Goal: Information Seeking & Learning: Learn about a topic

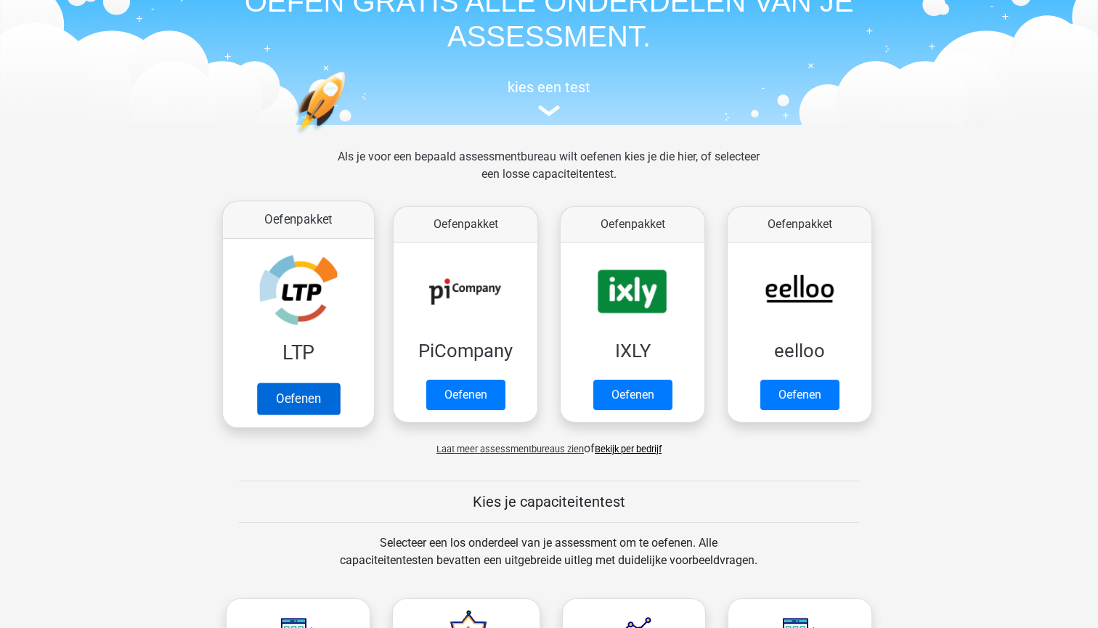
scroll to position [86, 0]
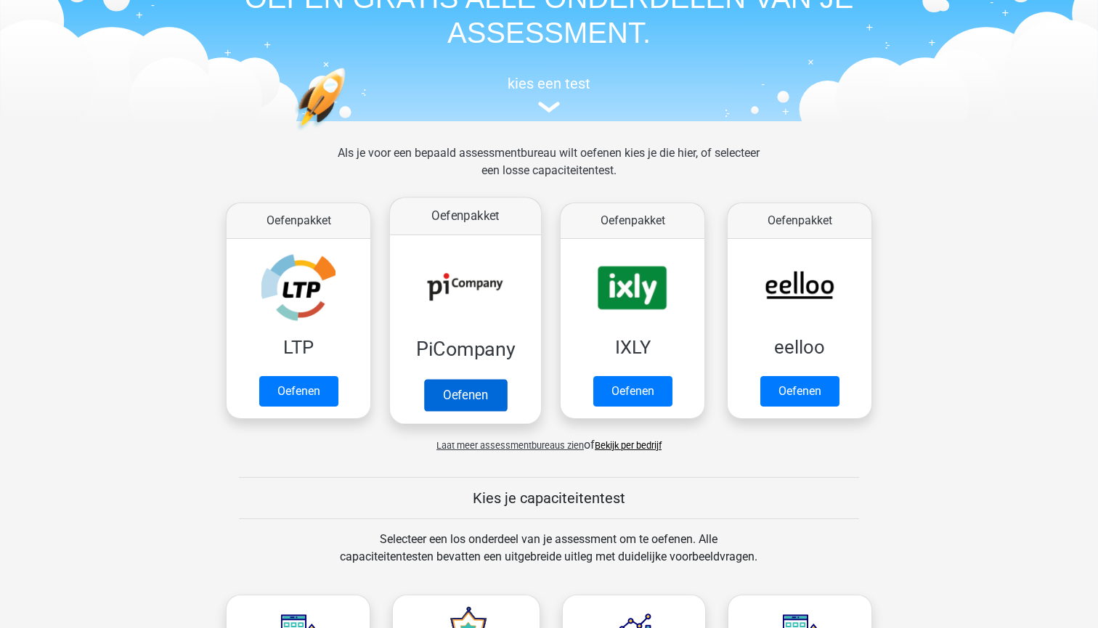
click at [458, 399] on link "Oefenen" at bounding box center [465, 395] width 83 height 32
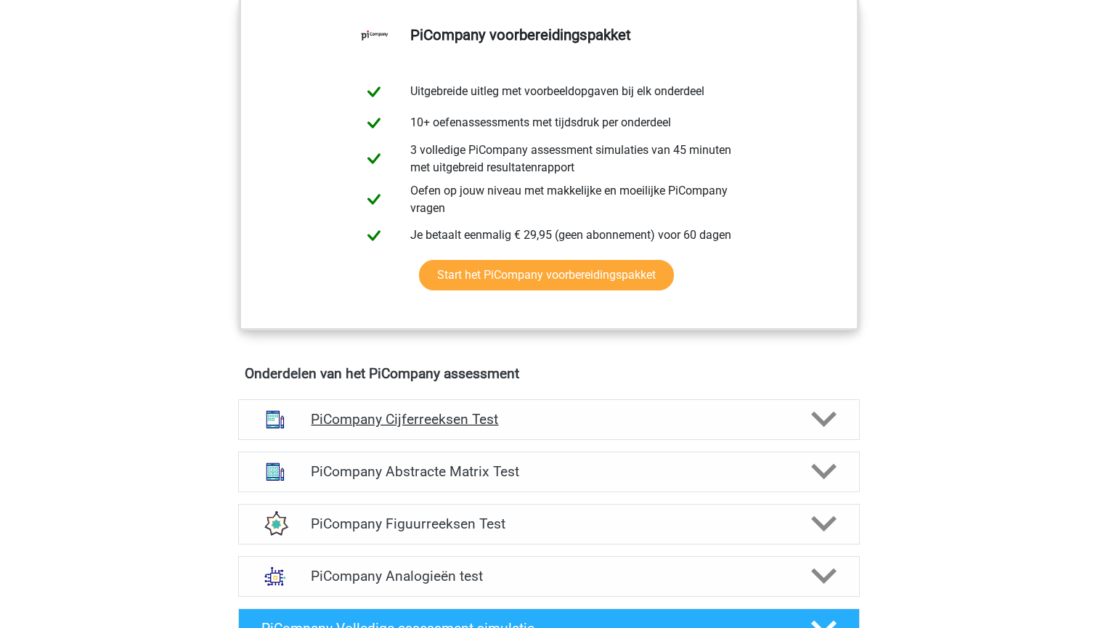
click at [454, 428] on h4 "PiCompany Cijferreeksen Test" at bounding box center [549, 419] width 476 height 17
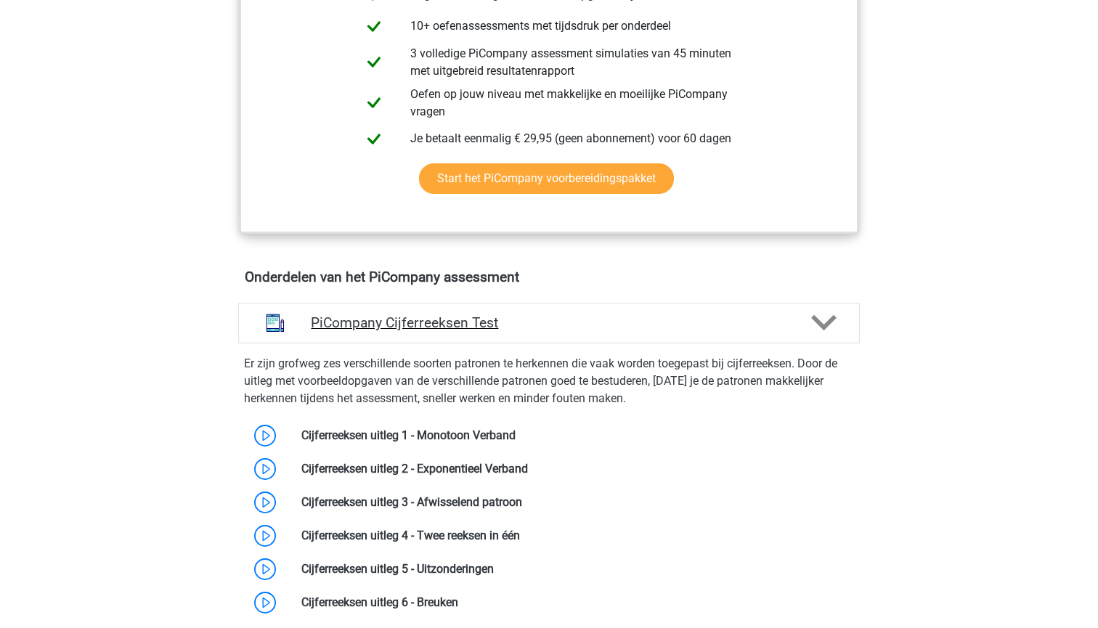
scroll to position [709, 0]
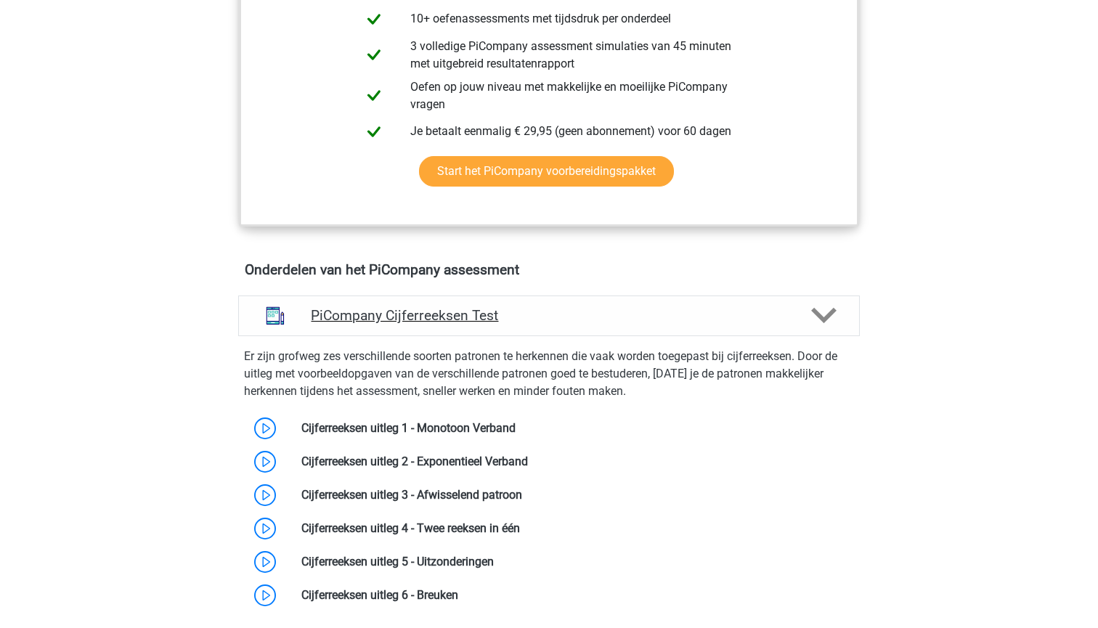
click at [523, 324] on h4 "PiCompany Cijferreeksen Test" at bounding box center [549, 315] width 476 height 17
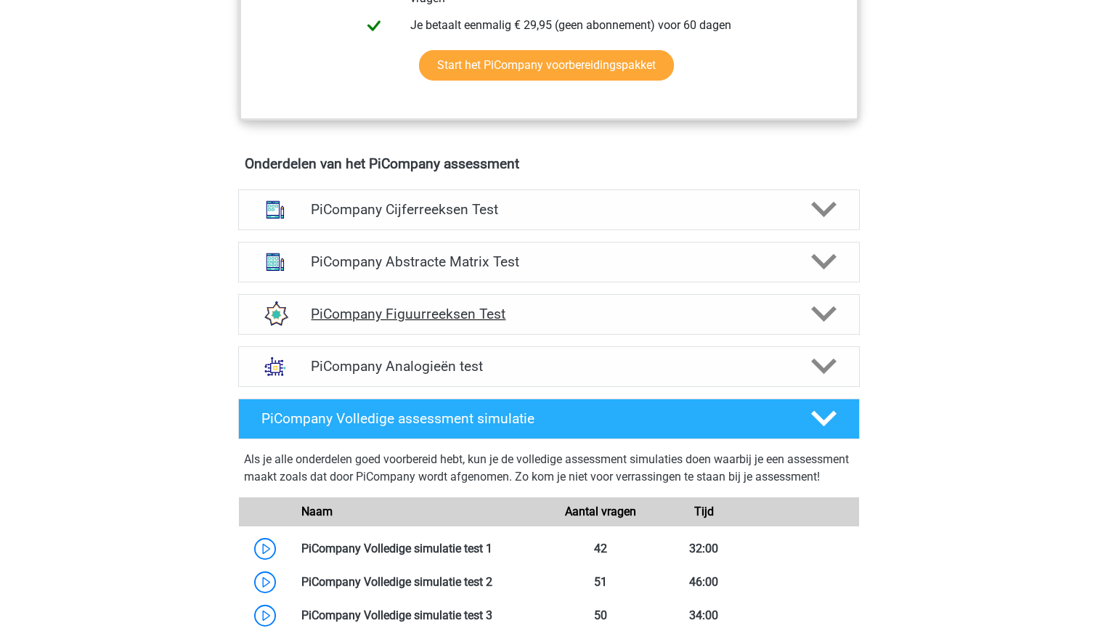
scroll to position [818, 0]
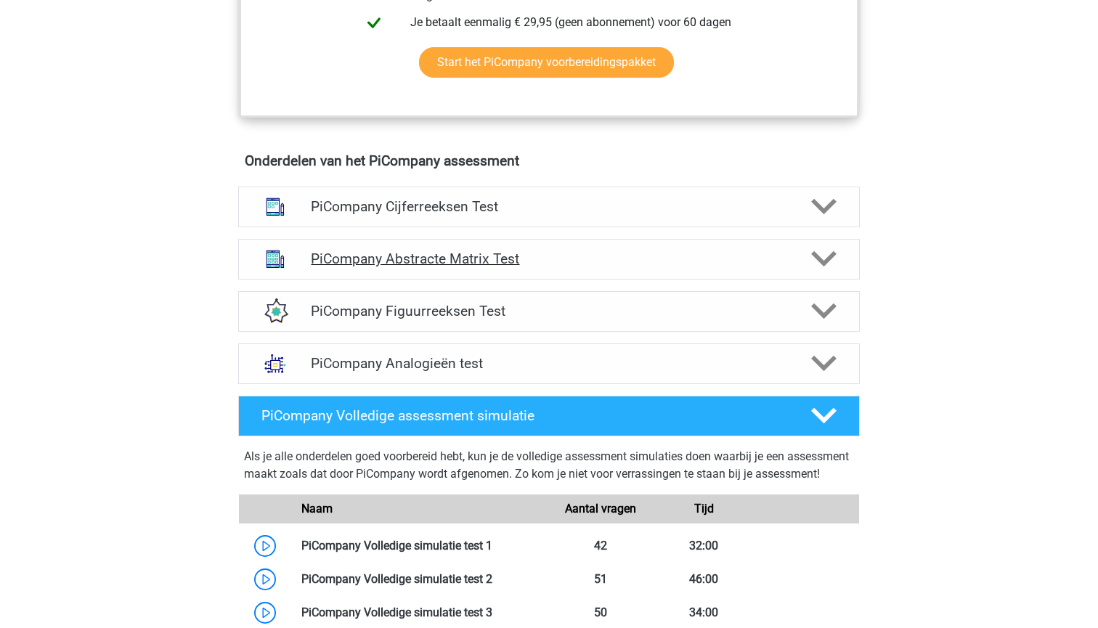
click at [506, 267] on h4 "PiCompany Abstracte Matrix Test" at bounding box center [549, 259] width 476 height 17
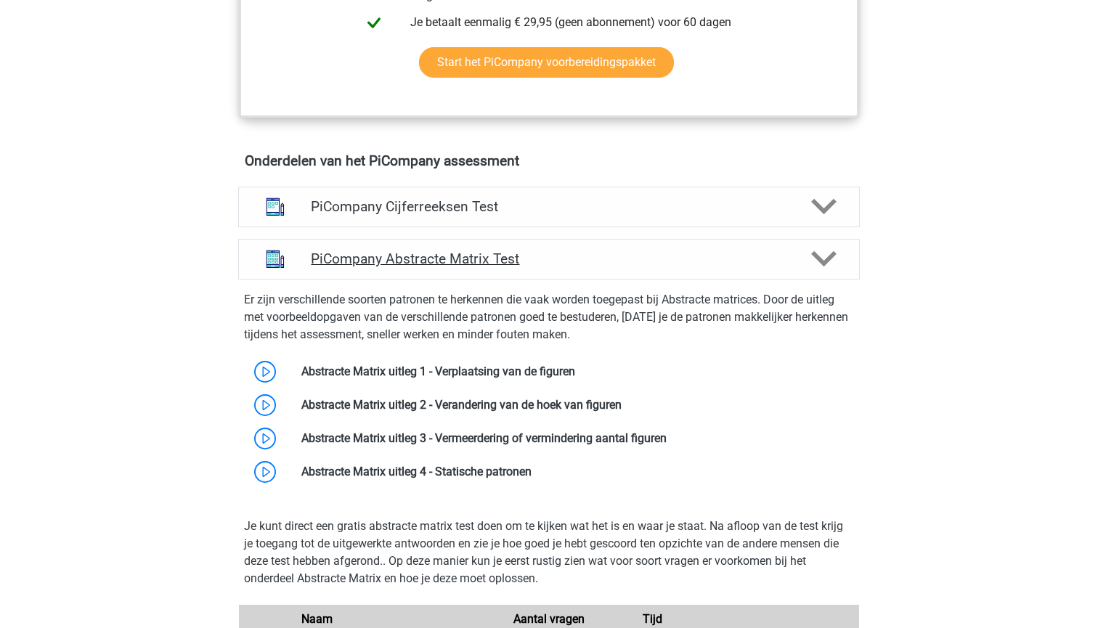
click at [515, 267] on h4 "PiCompany Abstracte Matrix Test" at bounding box center [549, 259] width 476 height 17
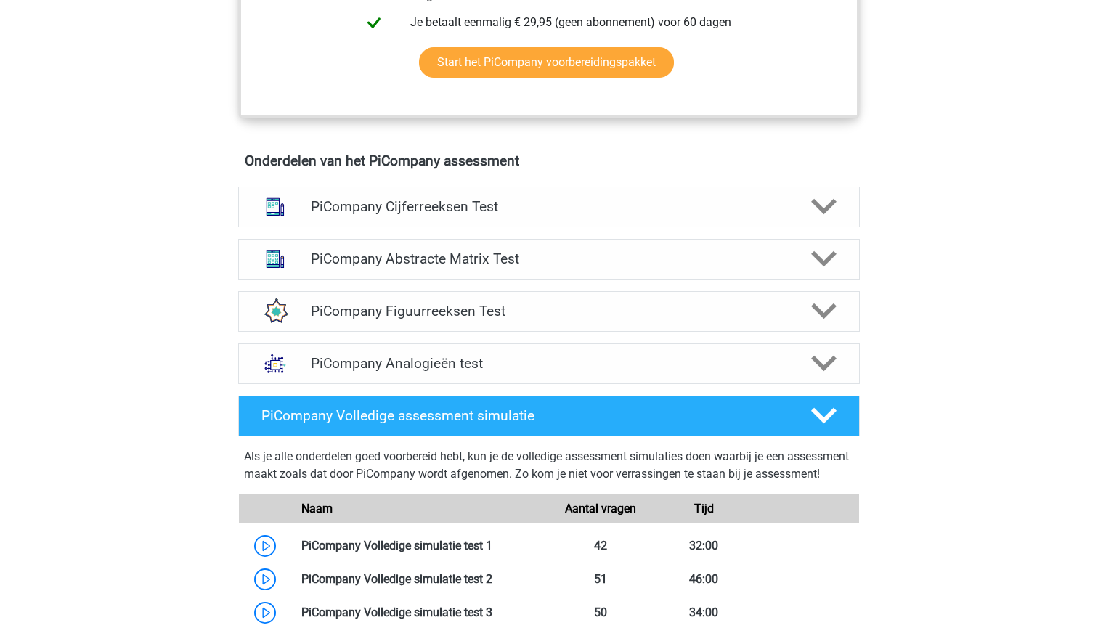
click at [489, 320] on h4 "PiCompany Figuurreeksen Test" at bounding box center [549, 311] width 476 height 17
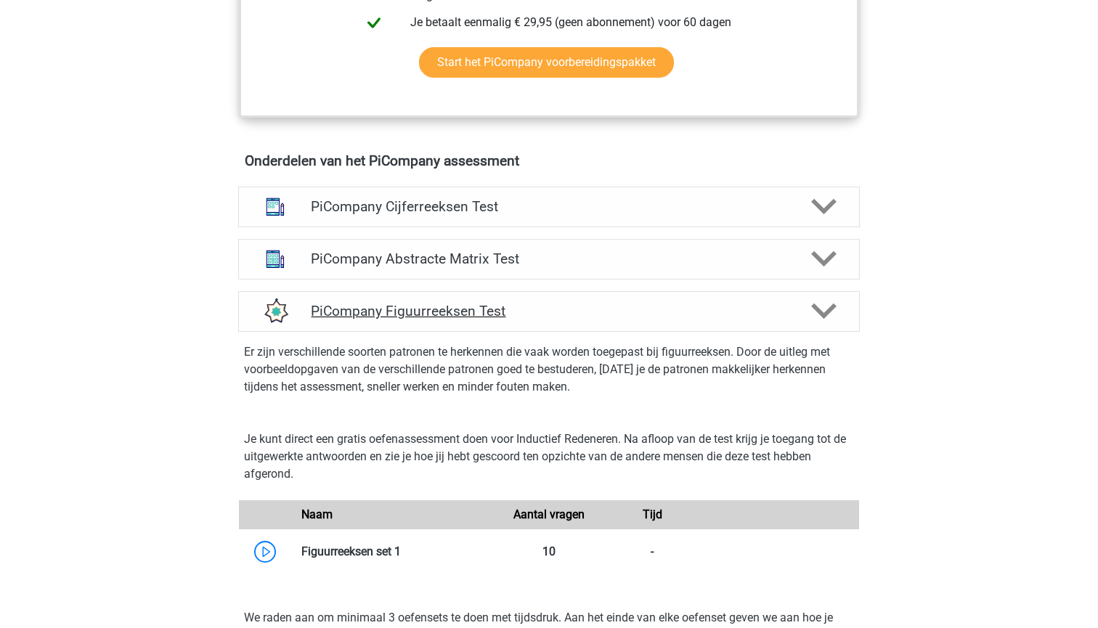
click at [489, 320] on h4 "PiCompany Figuurreeksen Test" at bounding box center [549, 311] width 476 height 17
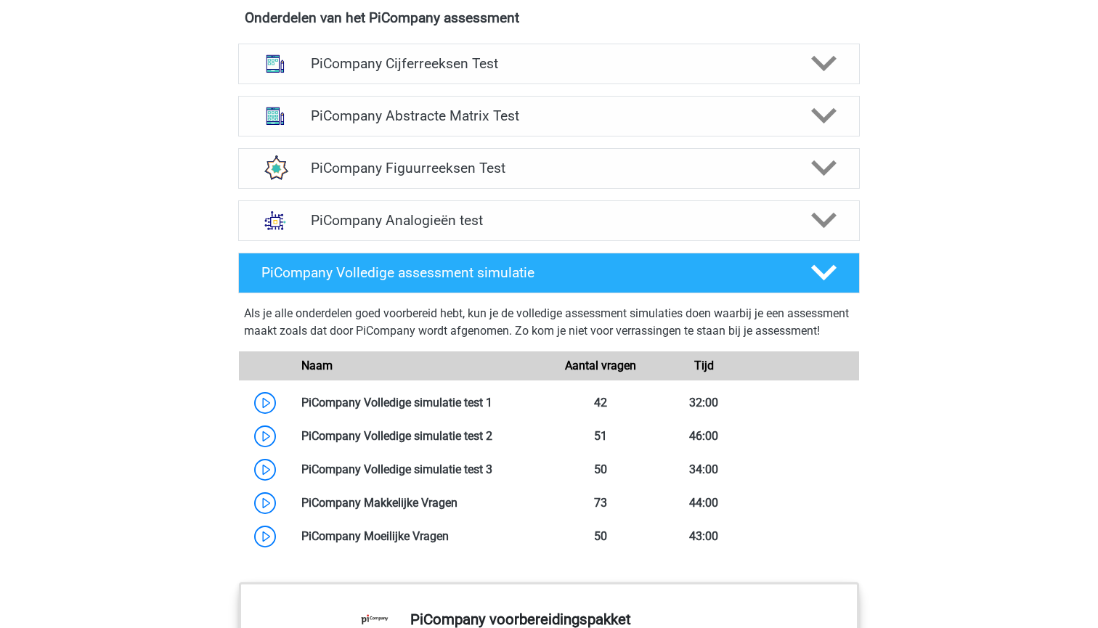
scroll to position [825, 0]
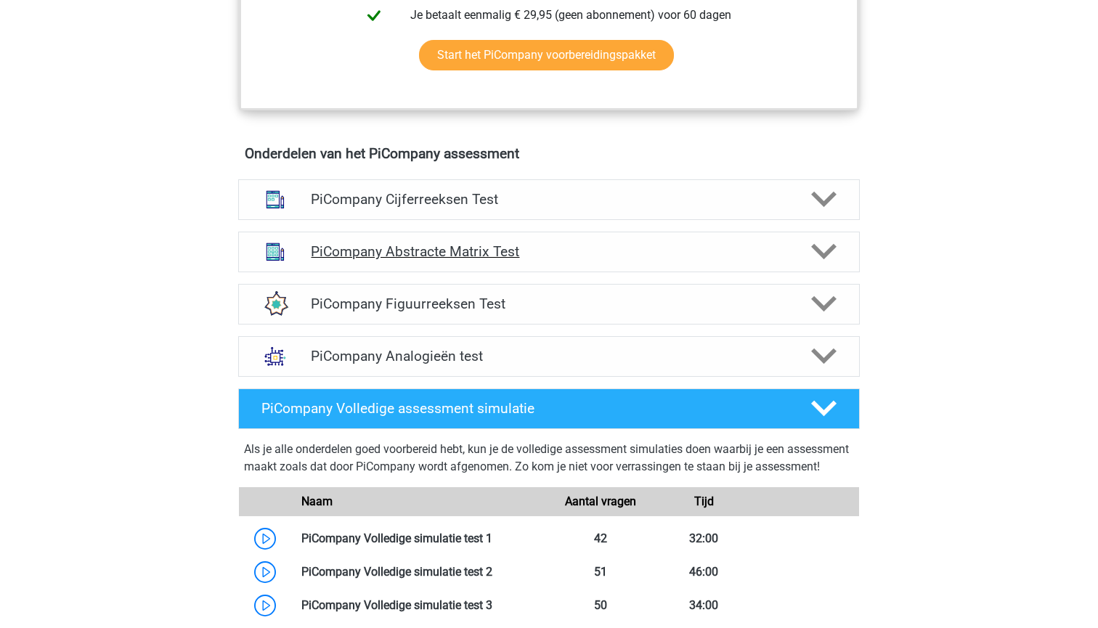
click at [480, 260] on h4 "PiCompany Abstracte Matrix Test" at bounding box center [549, 251] width 476 height 17
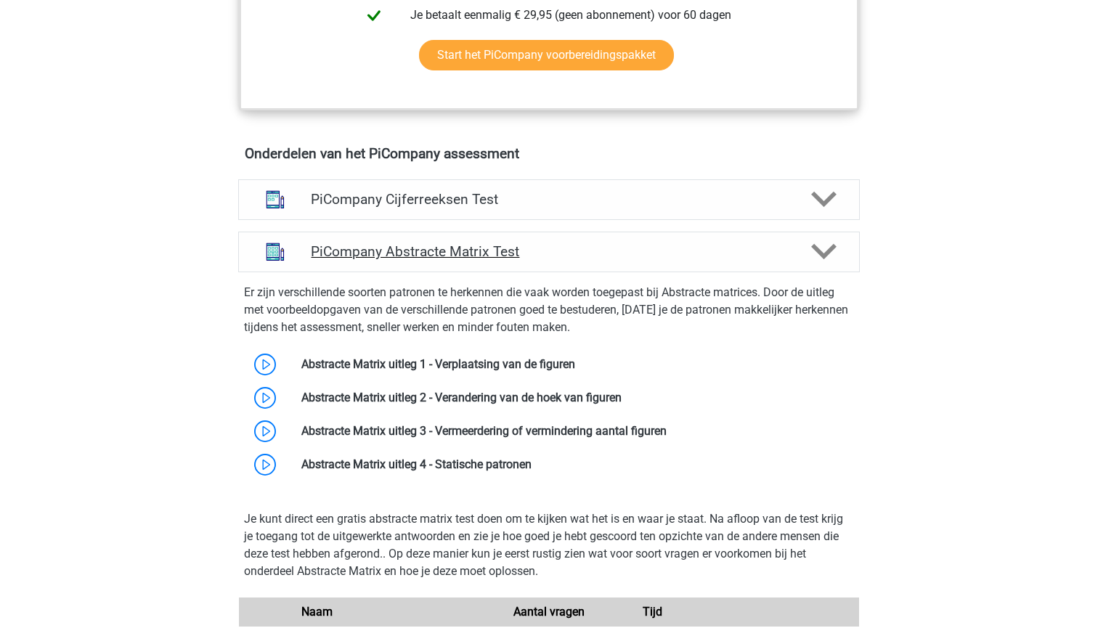
click at [490, 260] on h4 "PiCompany Abstracte Matrix Test" at bounding box center [549, 251] width 476 height 17
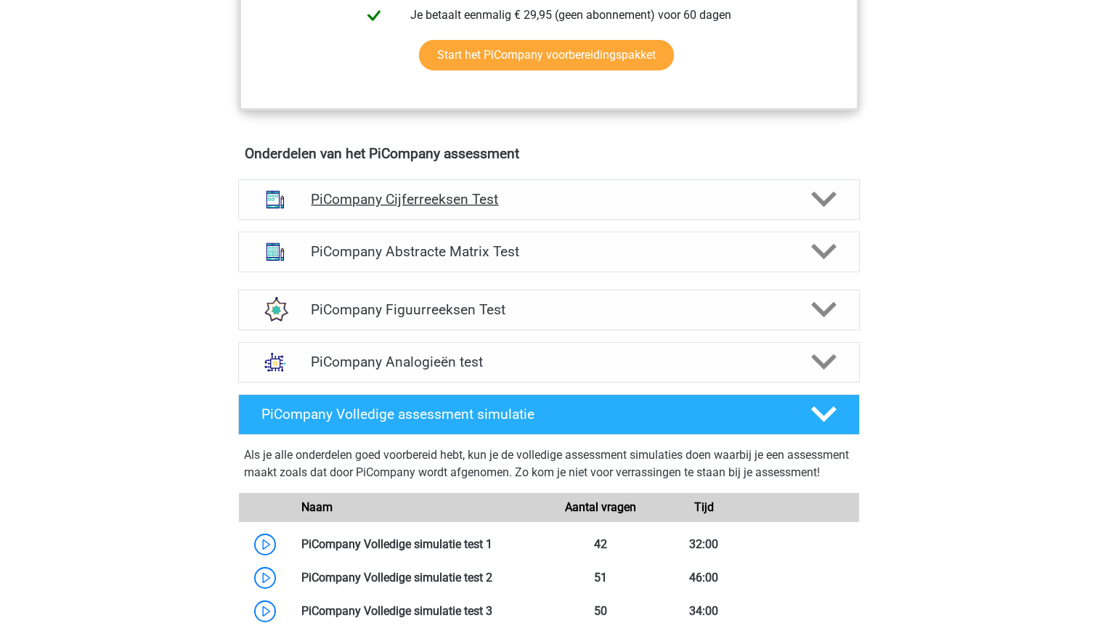
click at [472, 208] on h4 "PiCompany Cijferreeksen Test" at bounding box center [549, 199] width 476 height 17
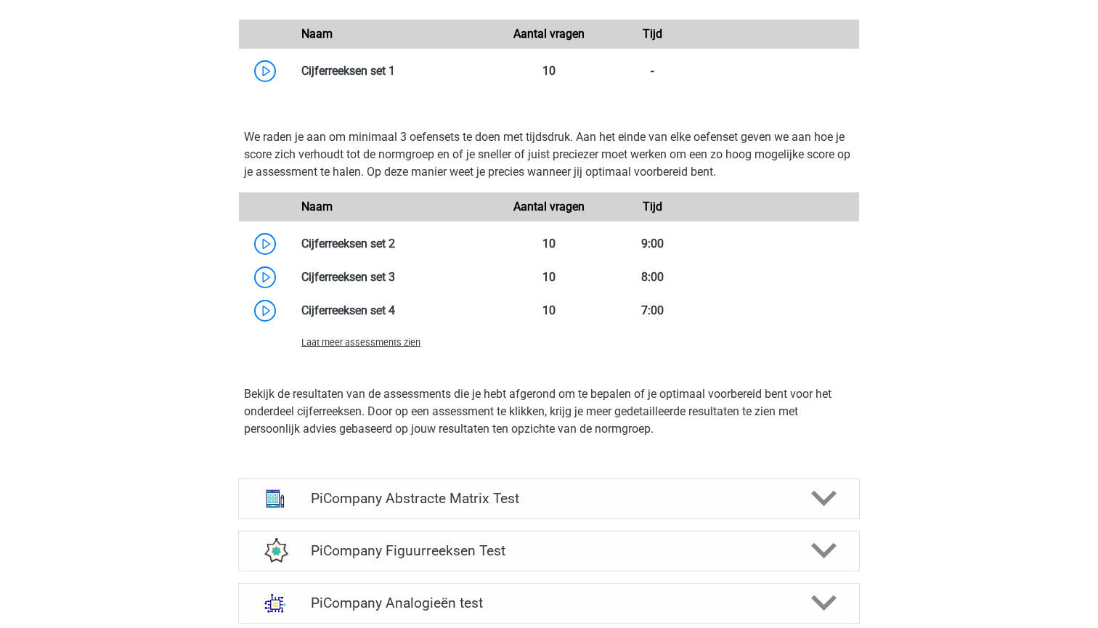
scroll to position [1286, 0]
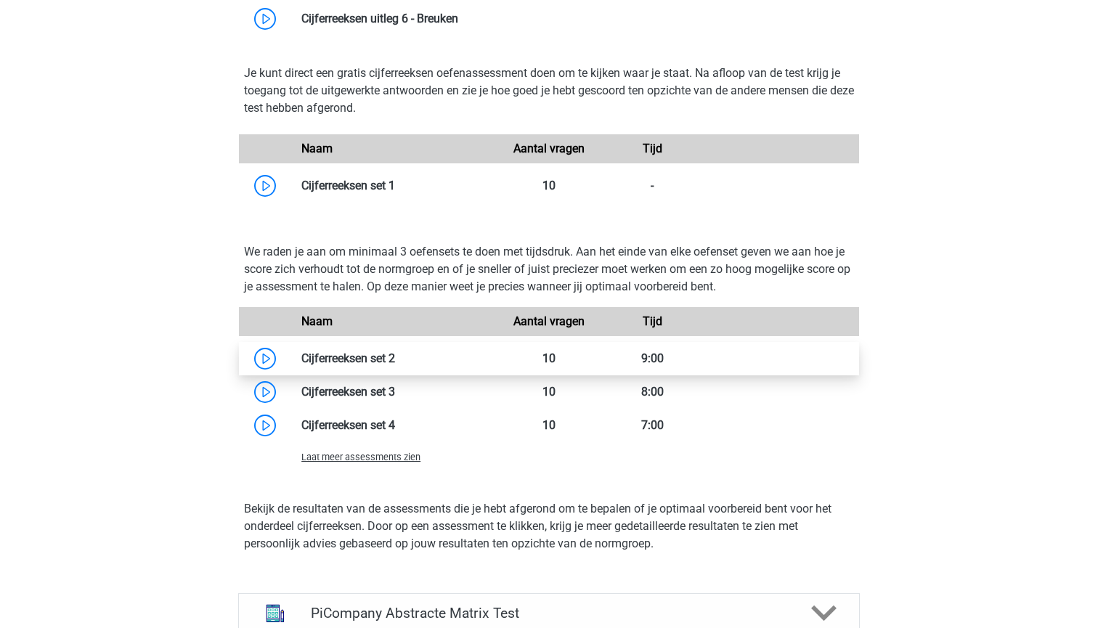
click at [395, 365] on link at bounding box center [395, 359] width 0 height 14
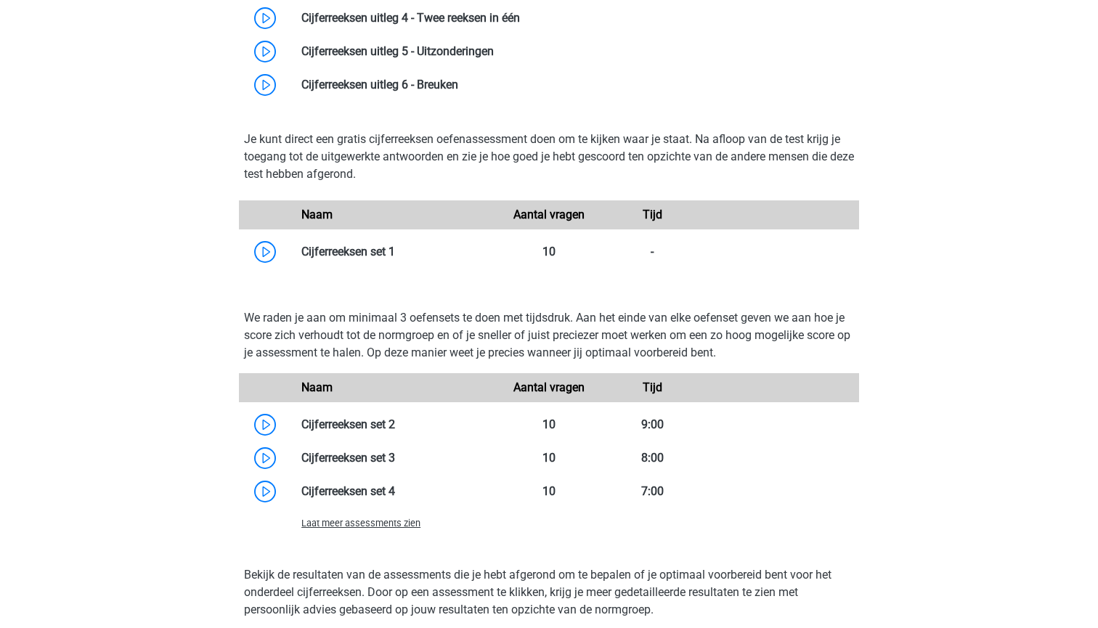
scroll to position [1178, 0]
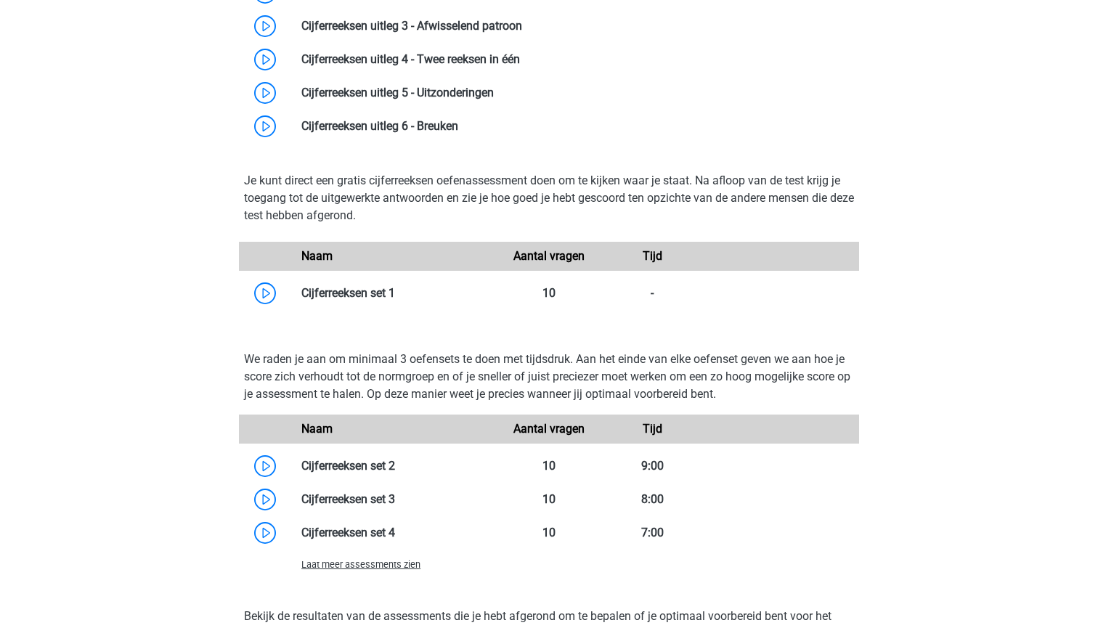
click at [380, 271] on div "Naam Aantal vragen Tijd" at bounding box center [549, 256] width 620 height 29
click at [395, 300] on link at bounding box center [395, 293] width 0 height 14
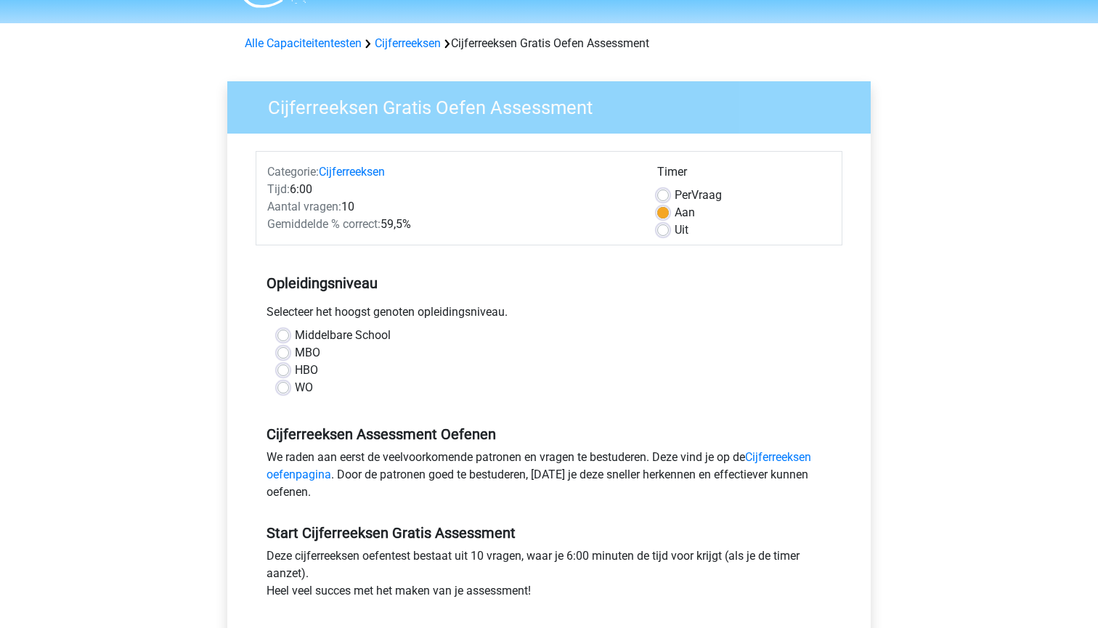
scroll to position [43, 0]
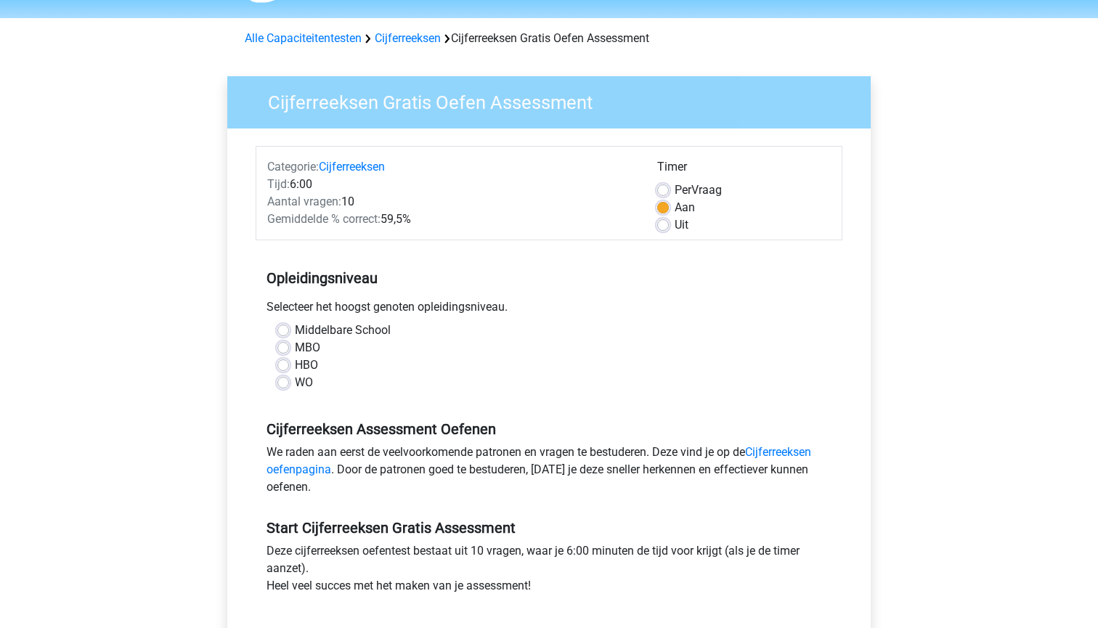
click at [297, 359] on label "HBO" at bounding box center [306, 365] width 23 height 17
click at [289, 359] on input "HBO" at bounding box center [283, 364] width 12 height 15
radio input "true"
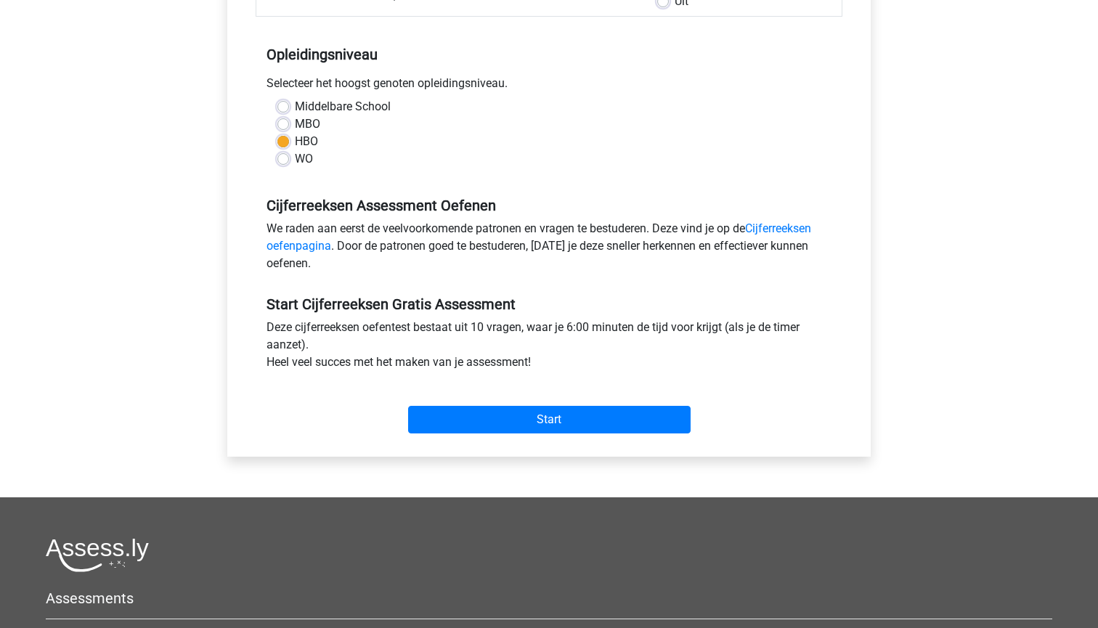
scroll to position [312, 0]
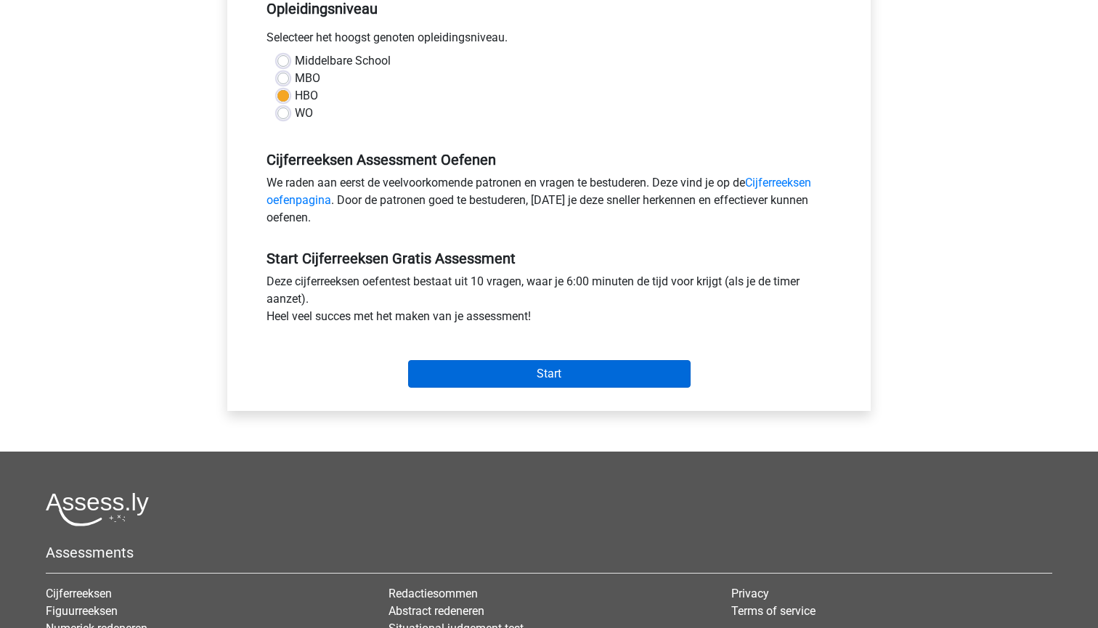
click at [500, 372] on input "Start" at bounding box center [549, 374] width 283 height 28
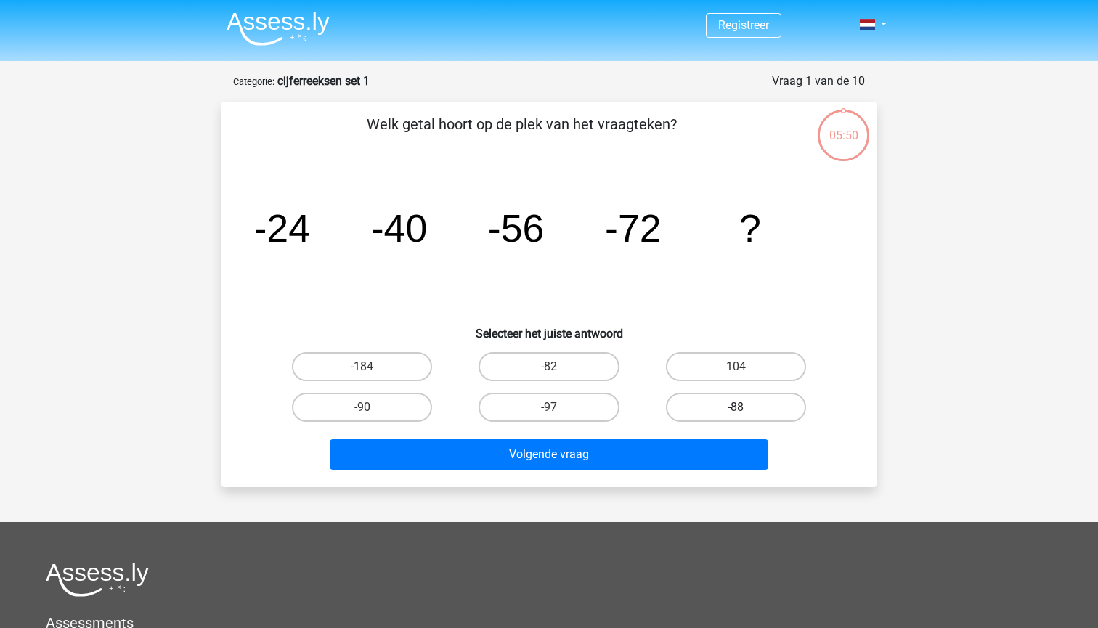
click at [680, 401] on label "-88" at bounding box center [736, 407] width 140 height 29
click at [736, 407] on input "-88" at bounding box center [740, 411] width 9 height 9
radio input "true"
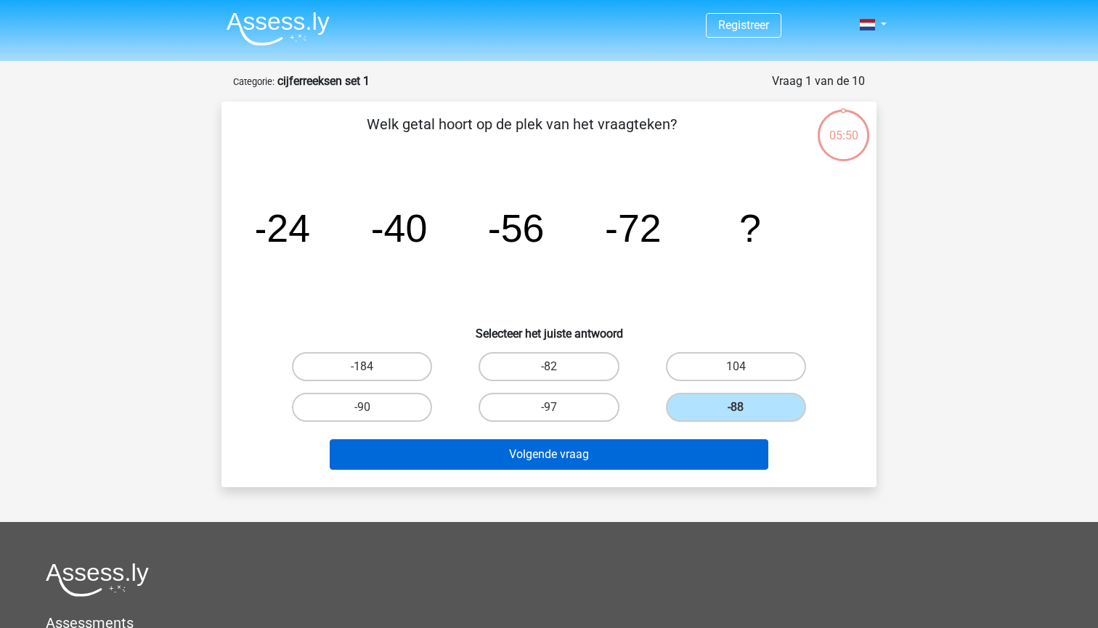
click at [633, 453] on button "Volgende vraag" at bounding box center [549, 454] width 439 height 31
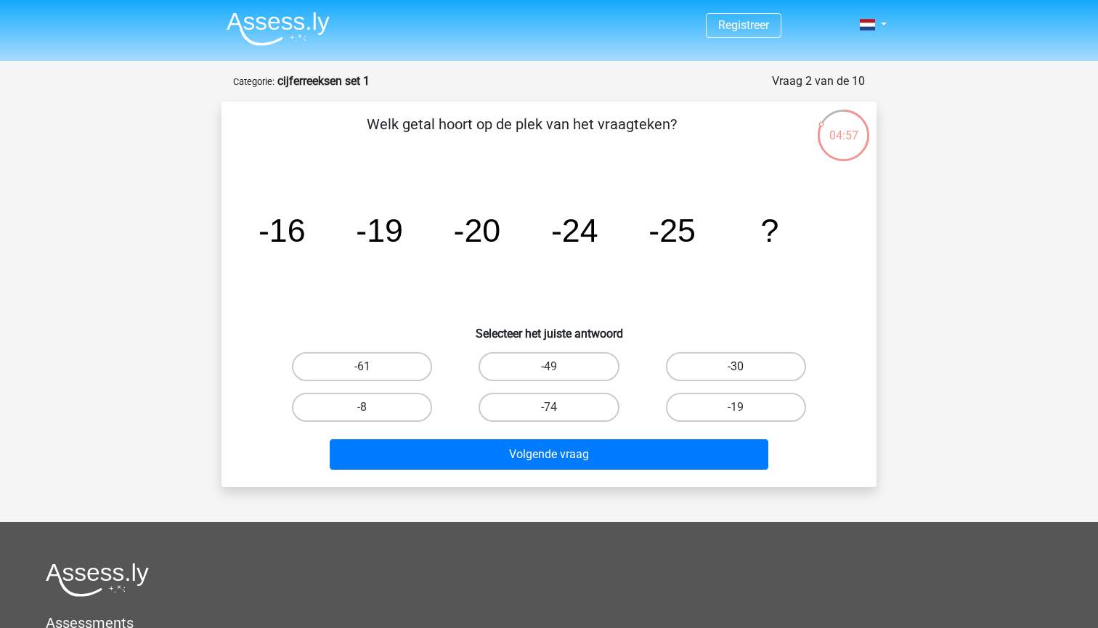
click at [699, 366] on label "-30" at bounding box center [736, 366] width 140 height 29
click at [736, 367] on input "-30" at bounding box center [740, 371] width 9 height 9
radio input "true"
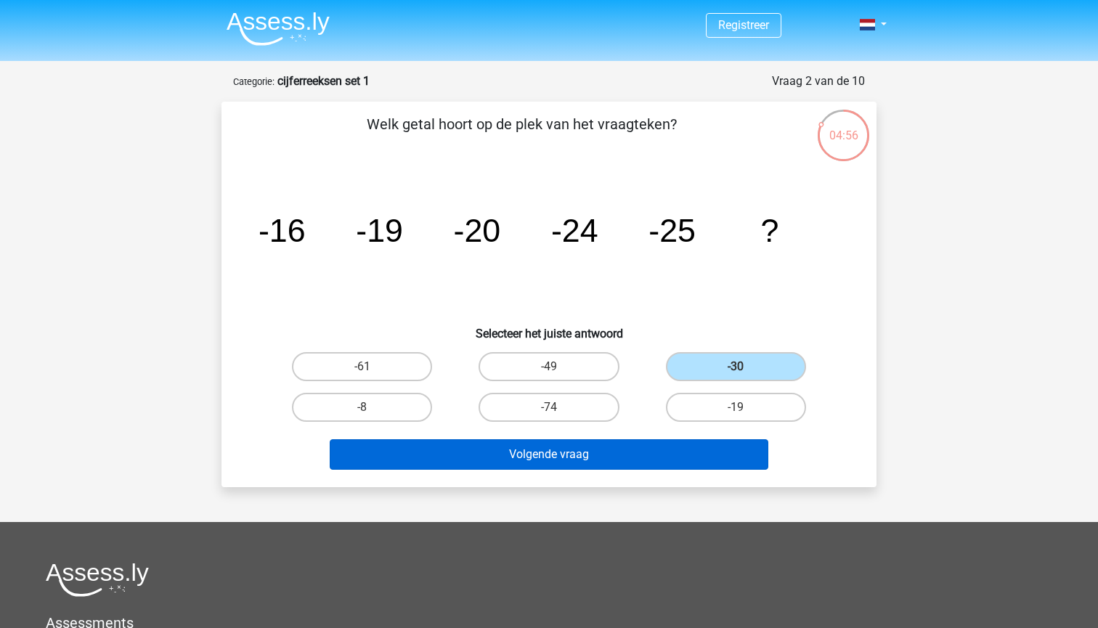
click at [618, 454] on button "Volgende vraag" at bounding box center [549, 454] width 439 height 31
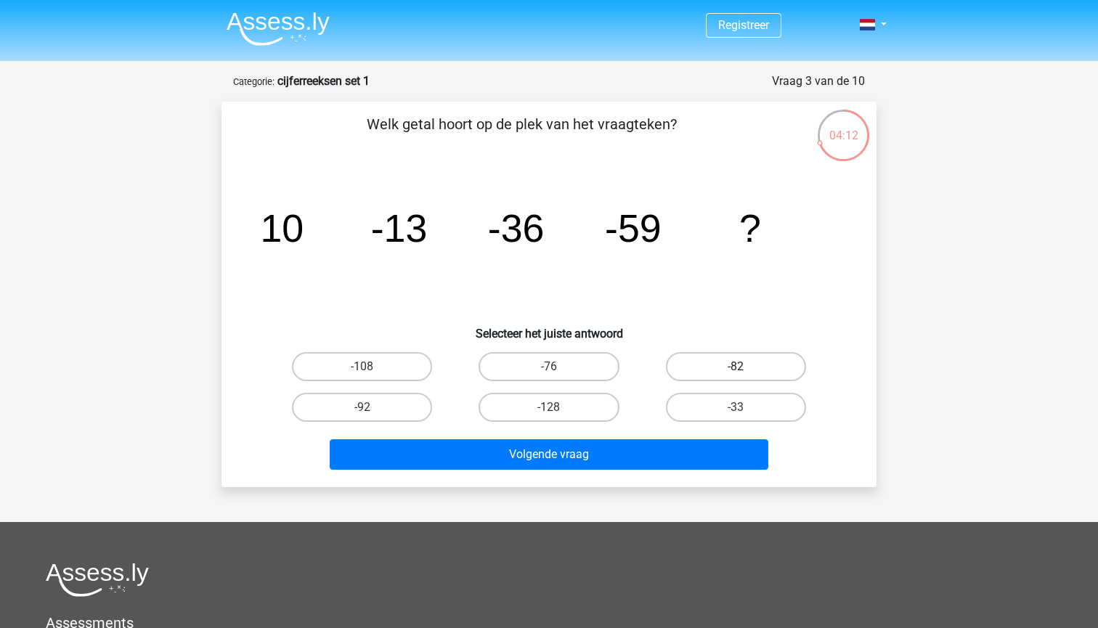
click at [712, 365] on label "-82" at bounding box center [736, 366] width 140 height 29
click at [736, 367] on input "-82" at bounding box center [740, 371] width 9 height 9
radio input "true"
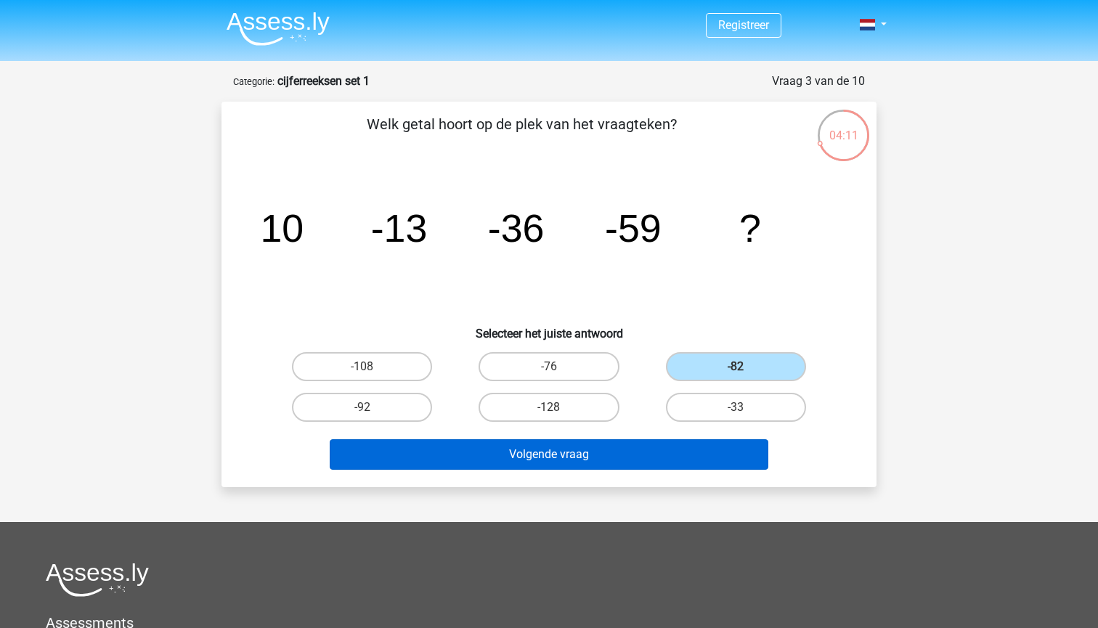
click at [630, 450] on button "Volgende vraag" at bounding box center [549, 454] width 439 height 31
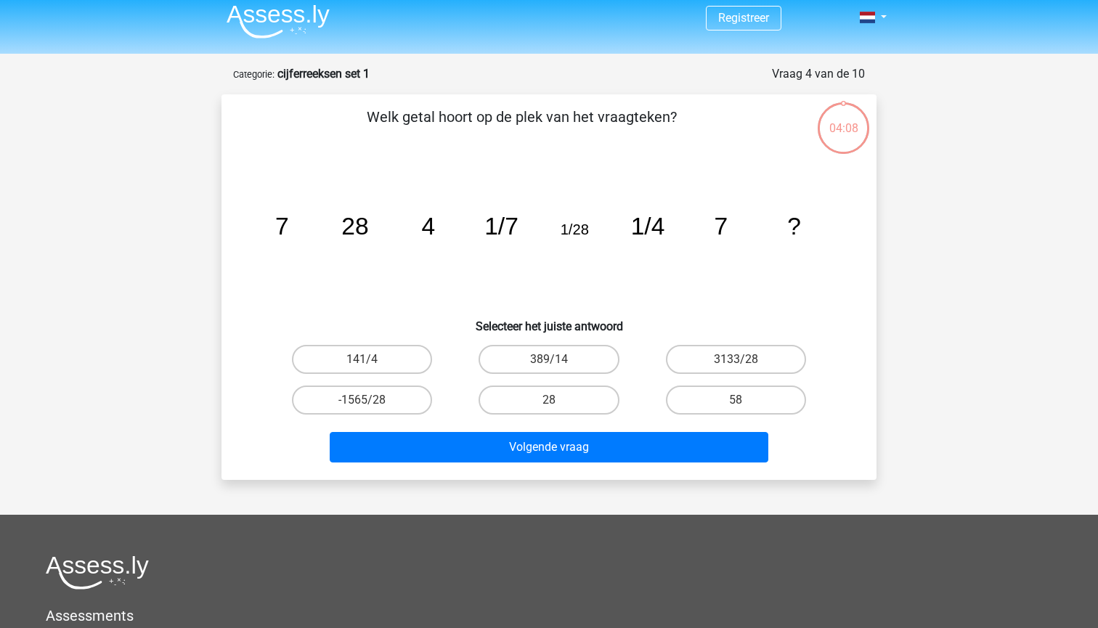
scroll to position [4, 0]
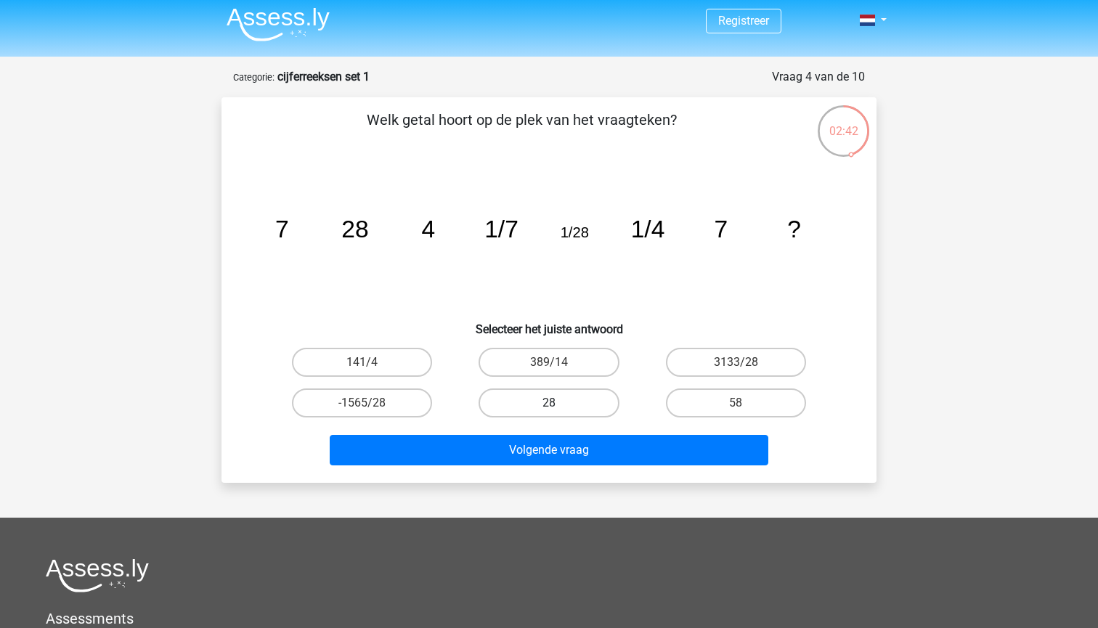
click at [589, 398] on label "28" at bounding box center [549, 403] width 140 height 29
click at [559, 403] on input "28" at bounding box center [553, 407] width 9 height 9
radio input "true"
click at [585, 466] on div "Volgende vraag" at bounding box center [549, 453] width 561 height 36
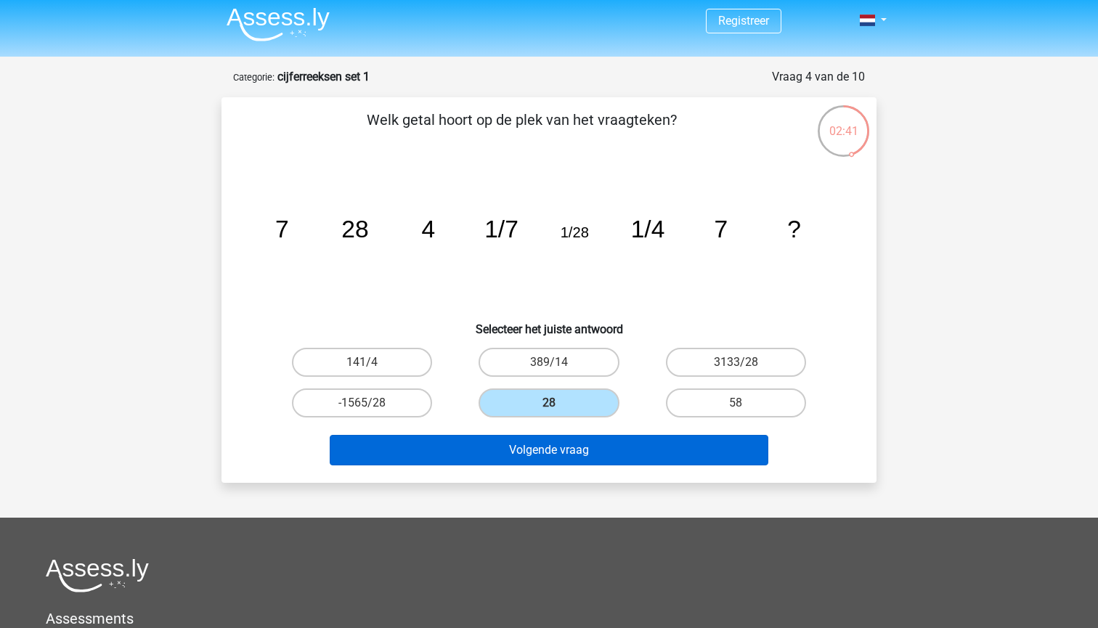
click at [588, 452] on button "Volgende vraag" at bounding box center [549, 450] width 439 height 31
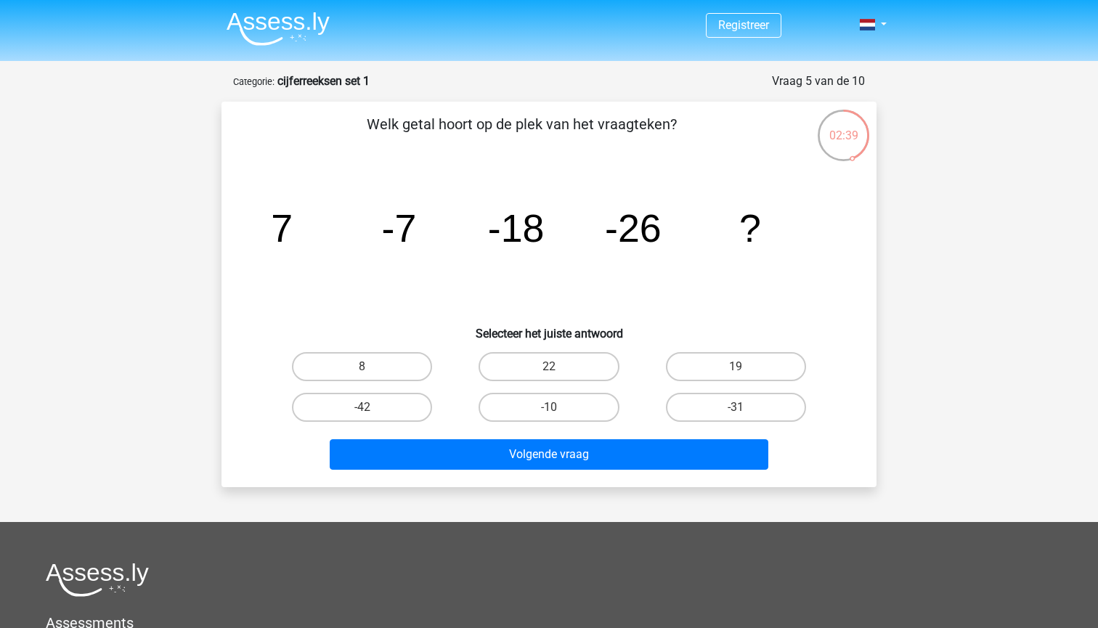
scroll to position [0, 0]
click at [585, 370] on label "22" at bounding box center [549, 366] width 140 height 29
click at [559, 370] on input "22" at bounding box center [553, 371] width 9 height 9
radio input "true"
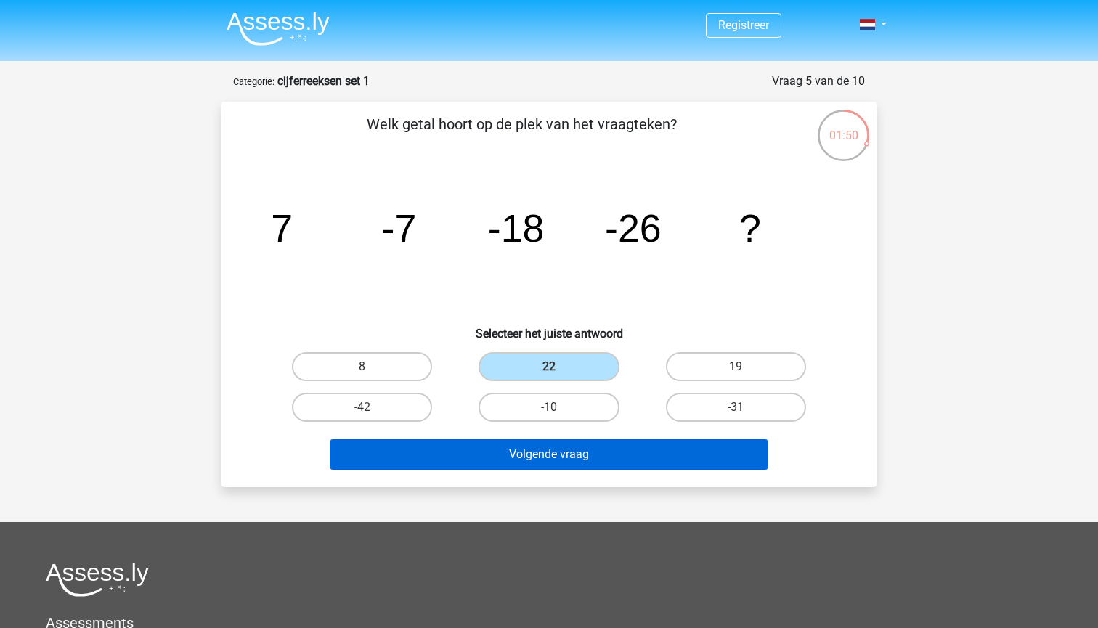
click at [547, 463] on button "Volgende vraag" at bounding box center [549, 454] width 439 height 31
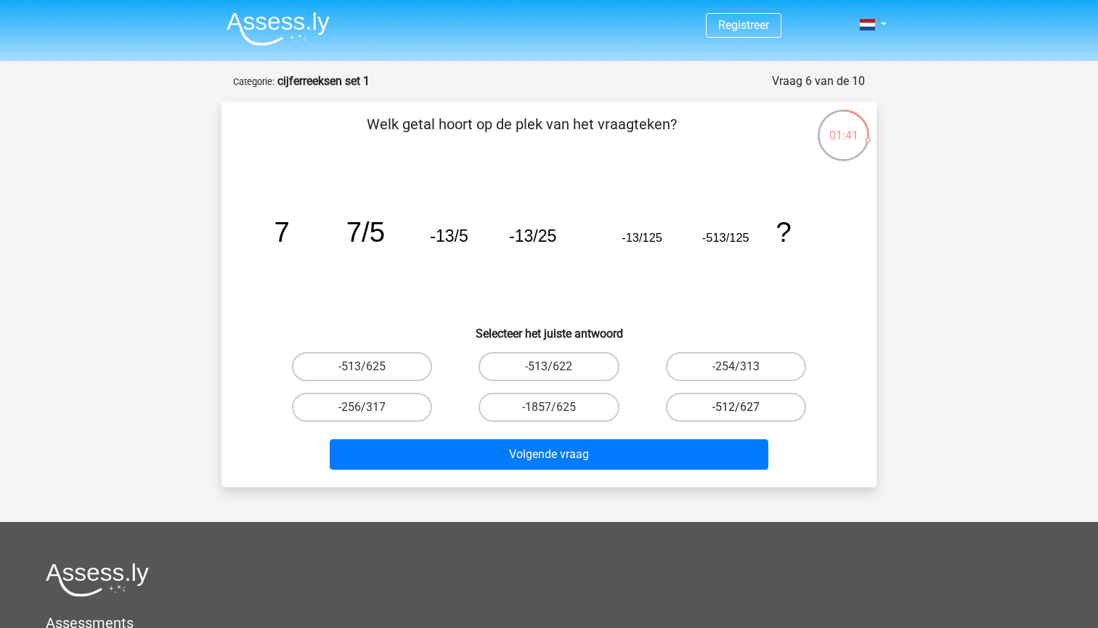
click at [684, 410] on label "-512/627" at bounding box center [736, 407] width 140 height 29
click at [736, 410] on input "-512/627" at bounding box center [740, 411] width 9 height 9
radio input "true"
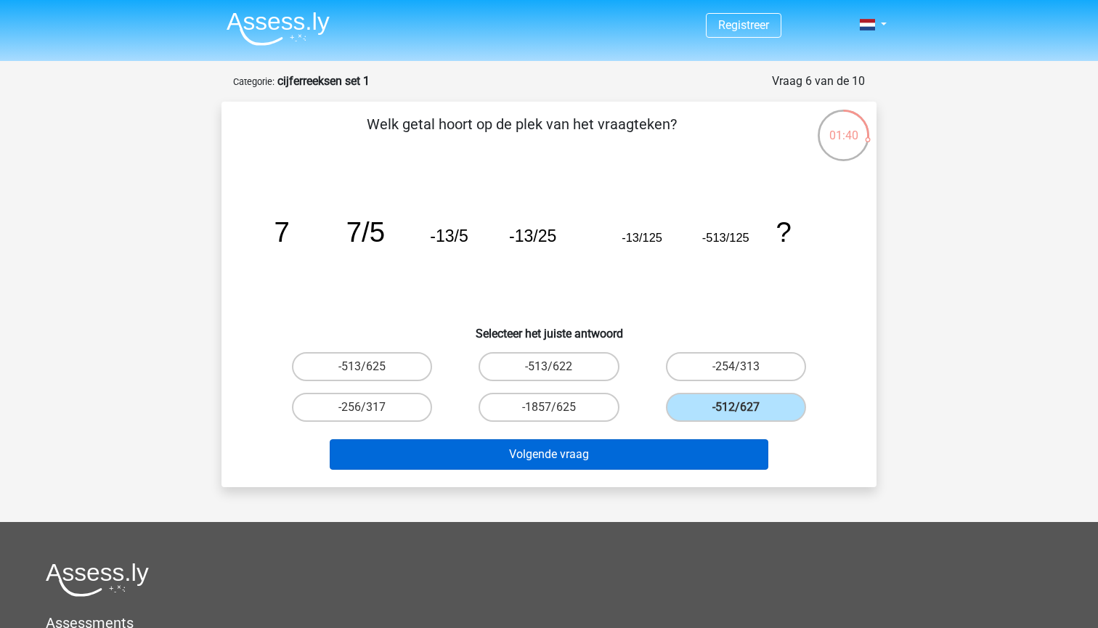
click at [667, 458] on button "Volgende vraag" at bounding box center [549, 454] width 439 height 31
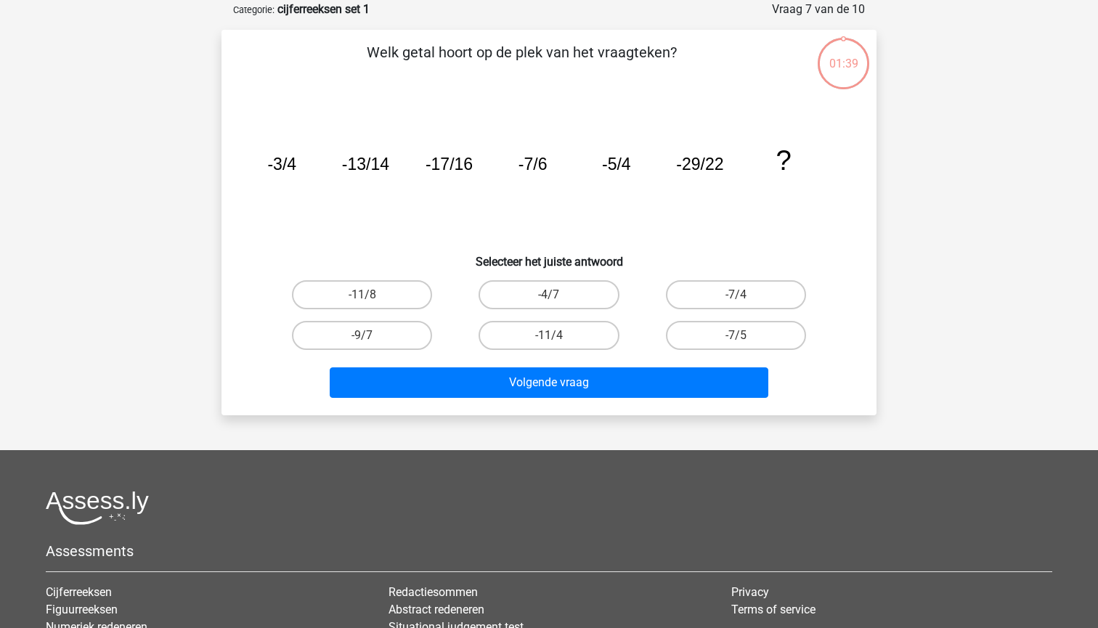
scroll to position [73, 0]
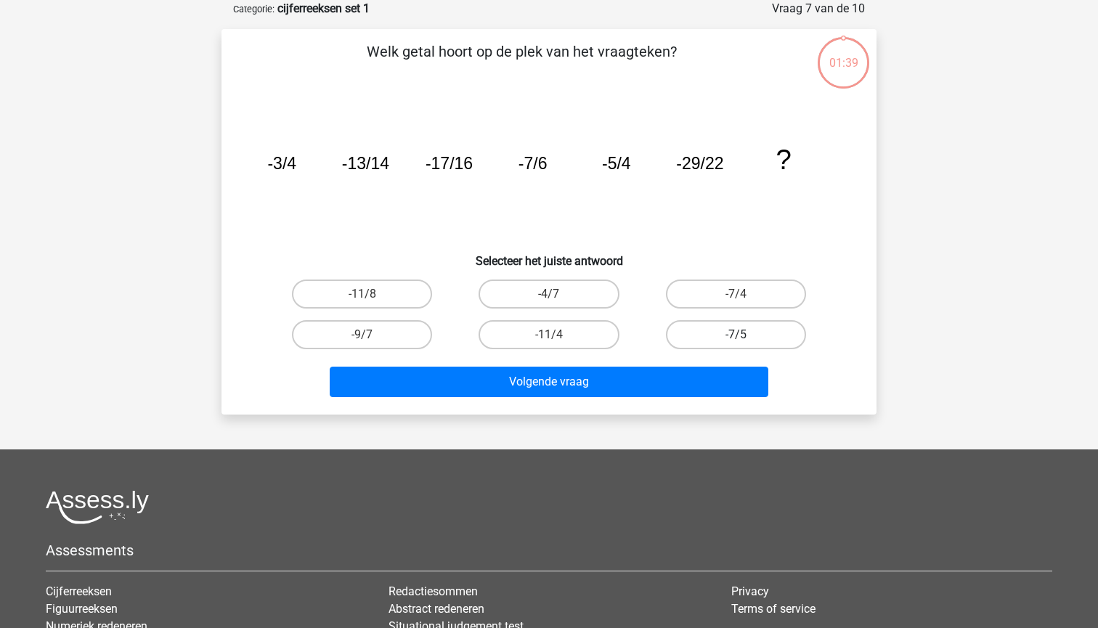
click at [715, 333] on label "-7/5" at bounding box center [736, 334] width 140 height 29
click at [736, 335] on input "-7/5" at bounding box center [740, 339] width 9 height 9
radio input "true"
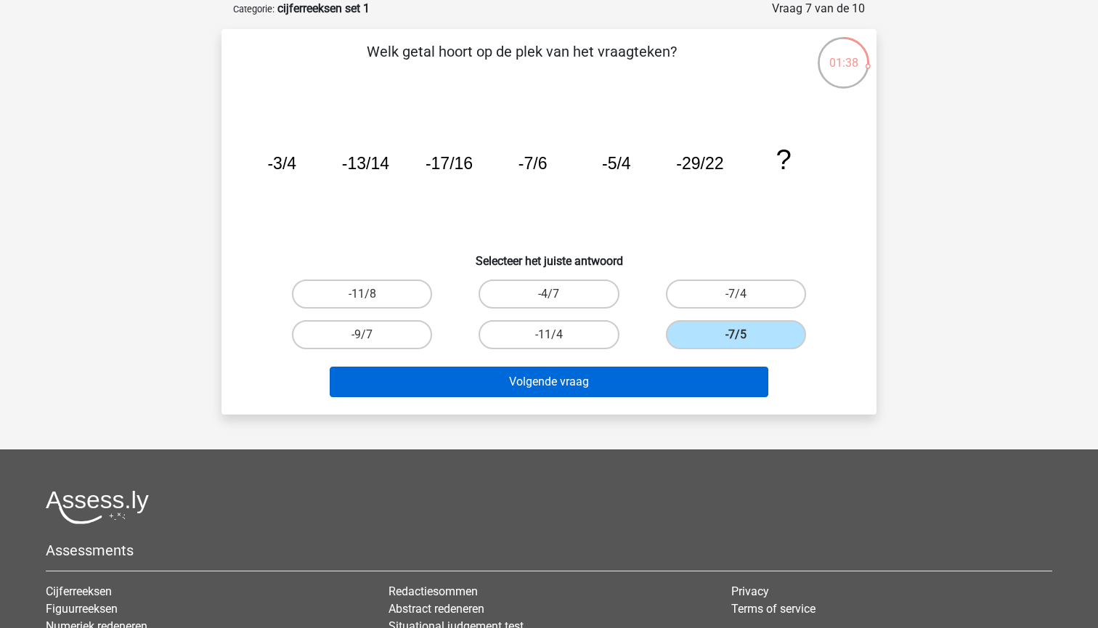
click at [695, 367] on button "Volgende vraag" at bounding box center [549, 382] width 439 height 31
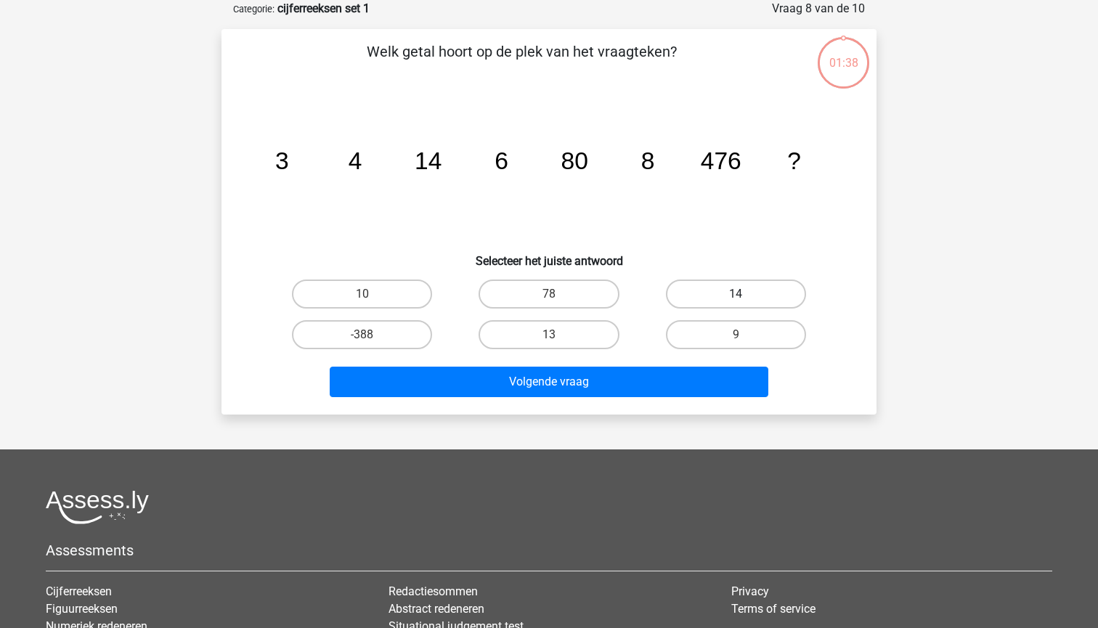
click at [733, 288] on label "14" at bounding box center [736, 294] width 140 height 29
click at [736, 294] on input "14" at bounding box center [740, 298] width 9 height 9
radio input "true"
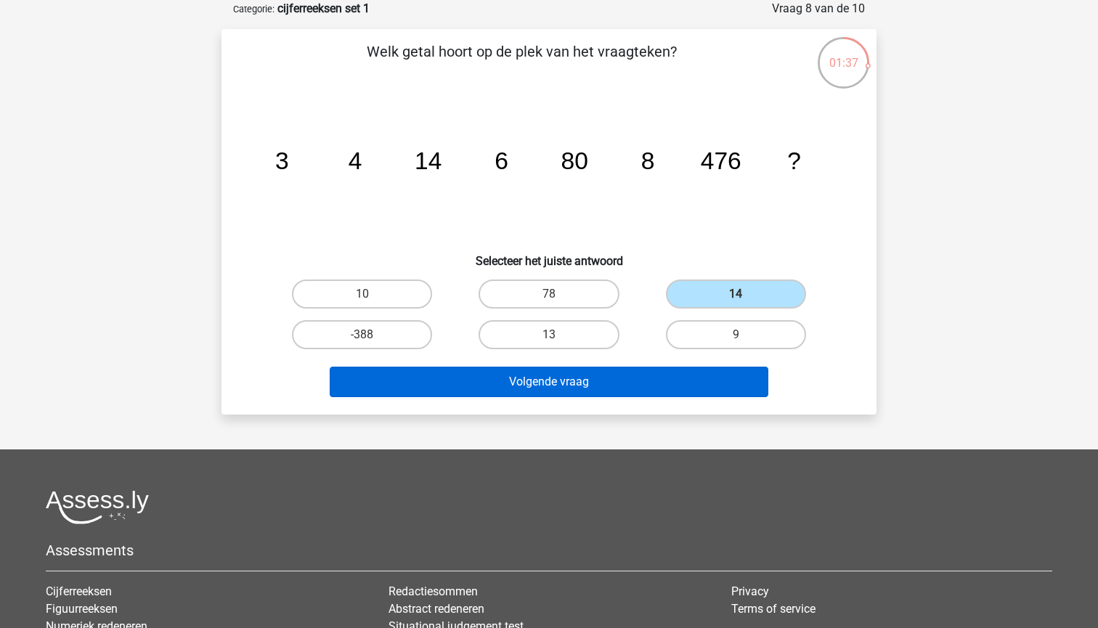
click at [660, 377] on button "Volgende vraag" at bounding box center [549, 382] width 439 height 31
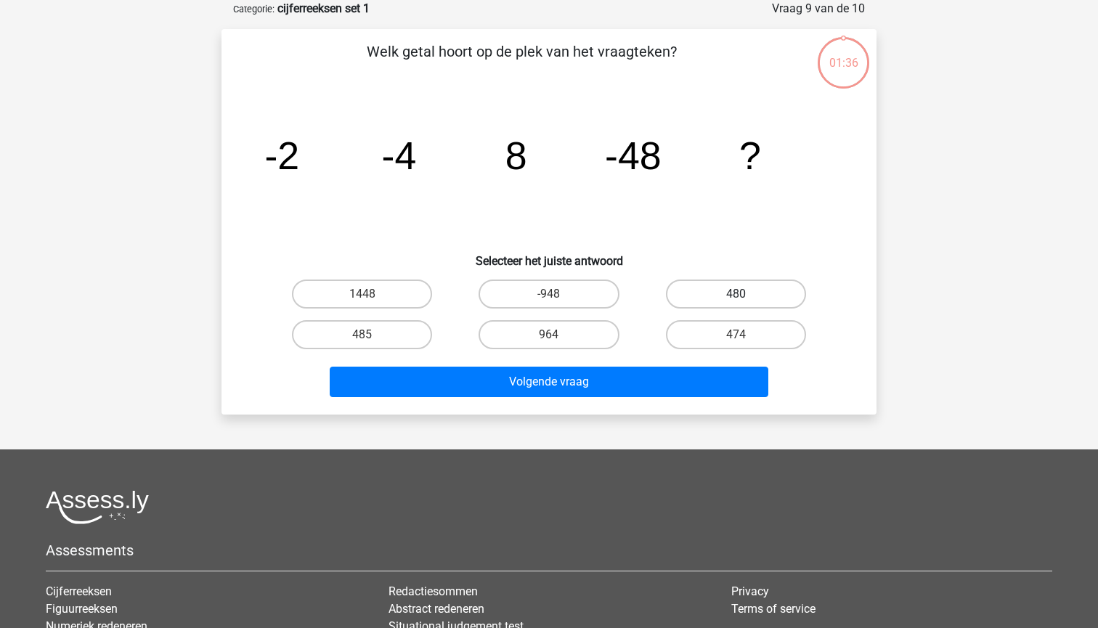
click at [682, 298] on label "480" at bounding box center [736, 294] width 140 height 29
click at [736, 298] on input "480" at bounding box center [740, 298] width 9 height 9
radio input "true"
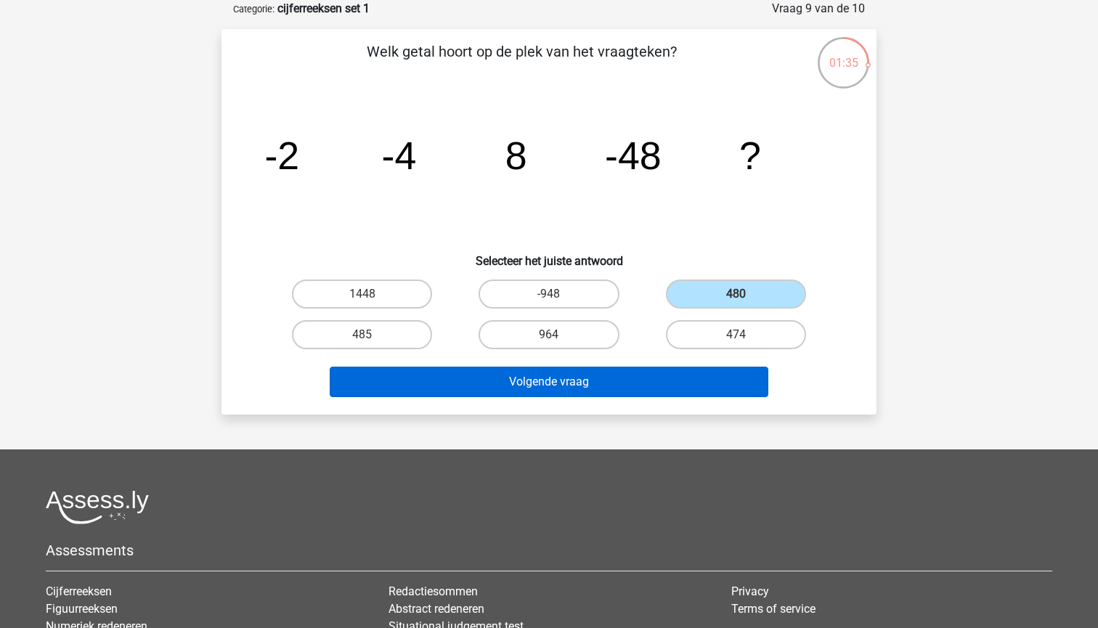
click at [656, 380] on button "Volgende vraag" at bounding box center [549, 382] width 439 height 31
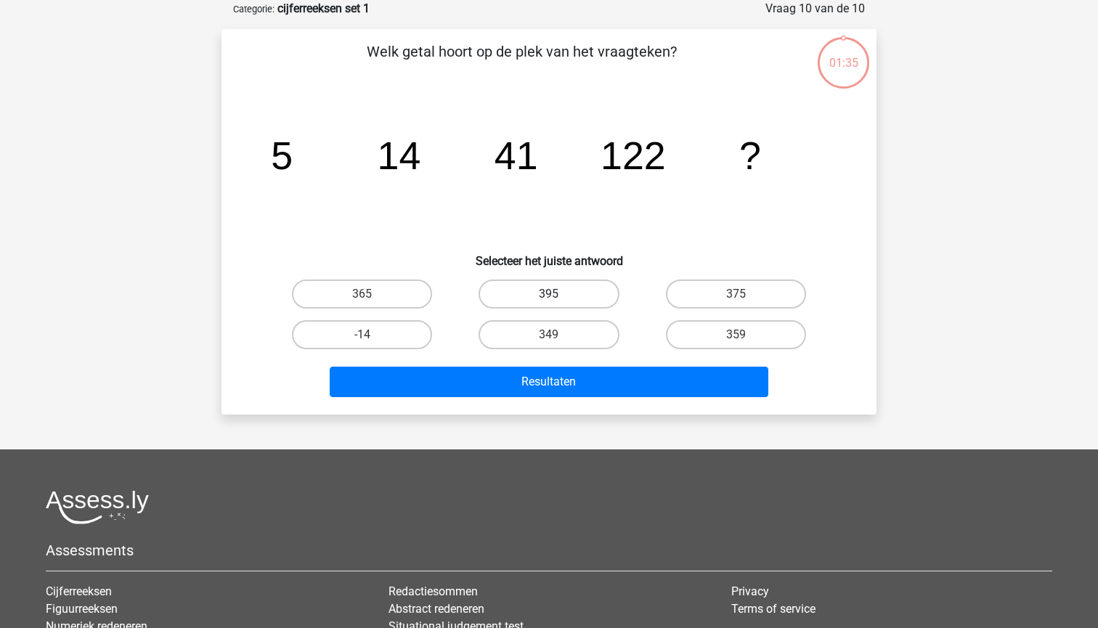
click at [591, 294] on label "395" at bounding box center [549, 294] width 140 height 29
click at [559, 294] on input "395" at bounding box center [553, 298] width 9 height 9
radio input "true"
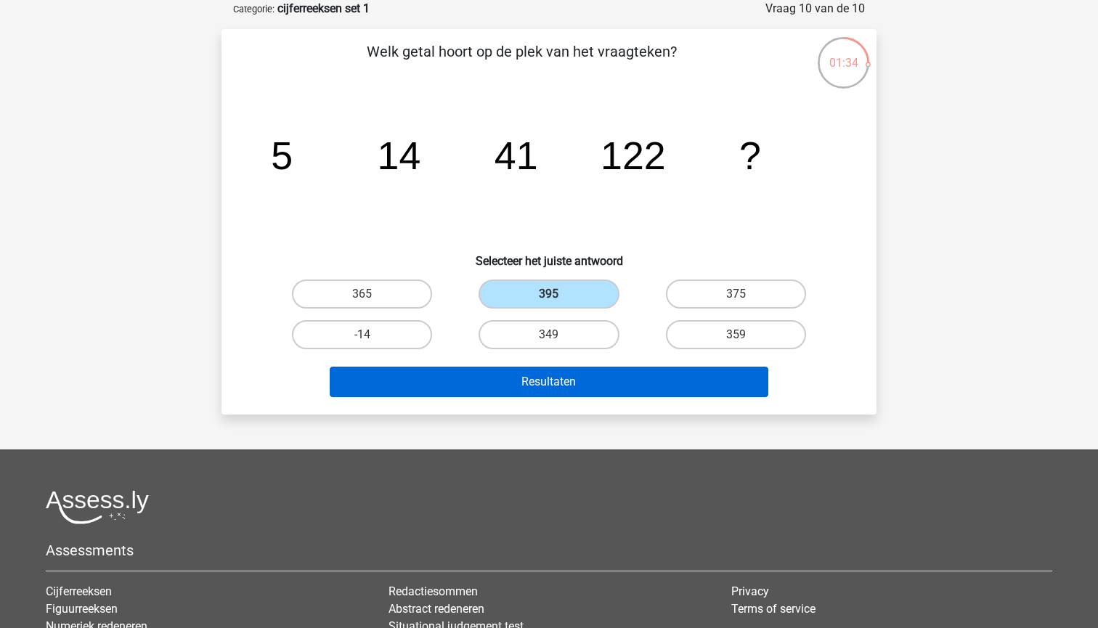
click at [616, 389] on button "Resultaten" at bounding box center [549, 382] width 439 height 31
